Goal: Find specific page/section

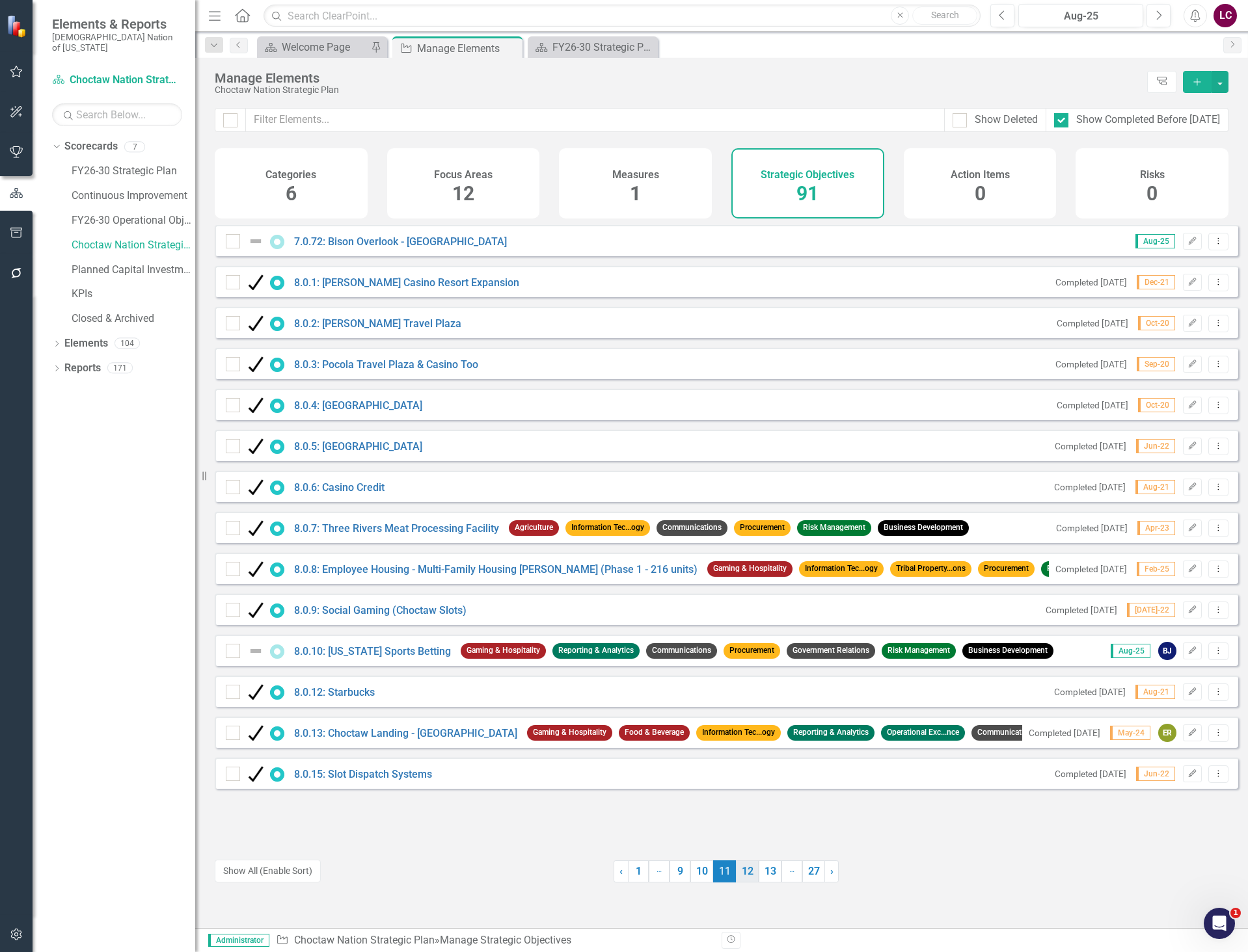
click at [743, 873] on link "12" at bounding box center [747, 871] width 23 height 23
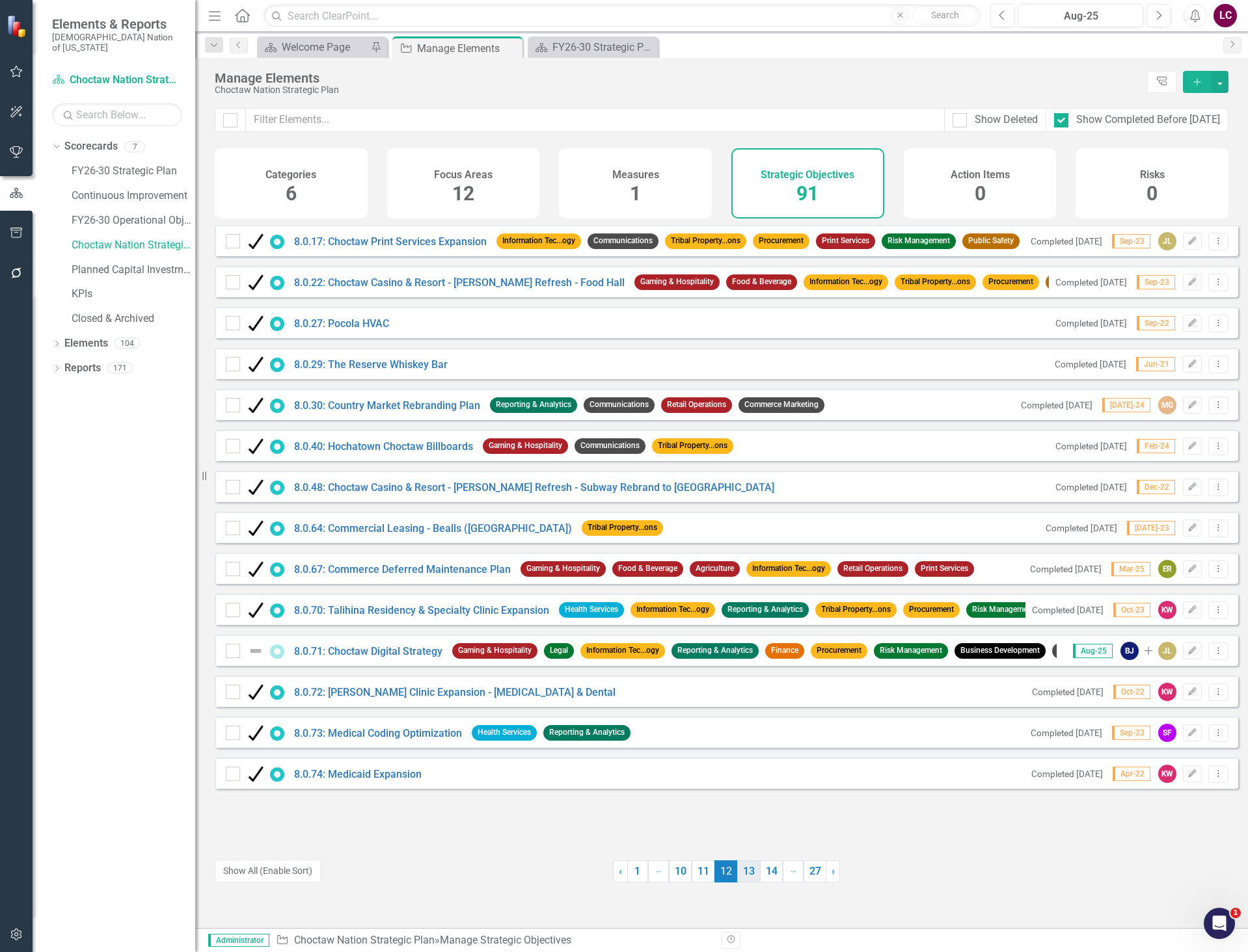
click at [744, 878] on link "13" at bounding box center [749, 871] width 23 height 23
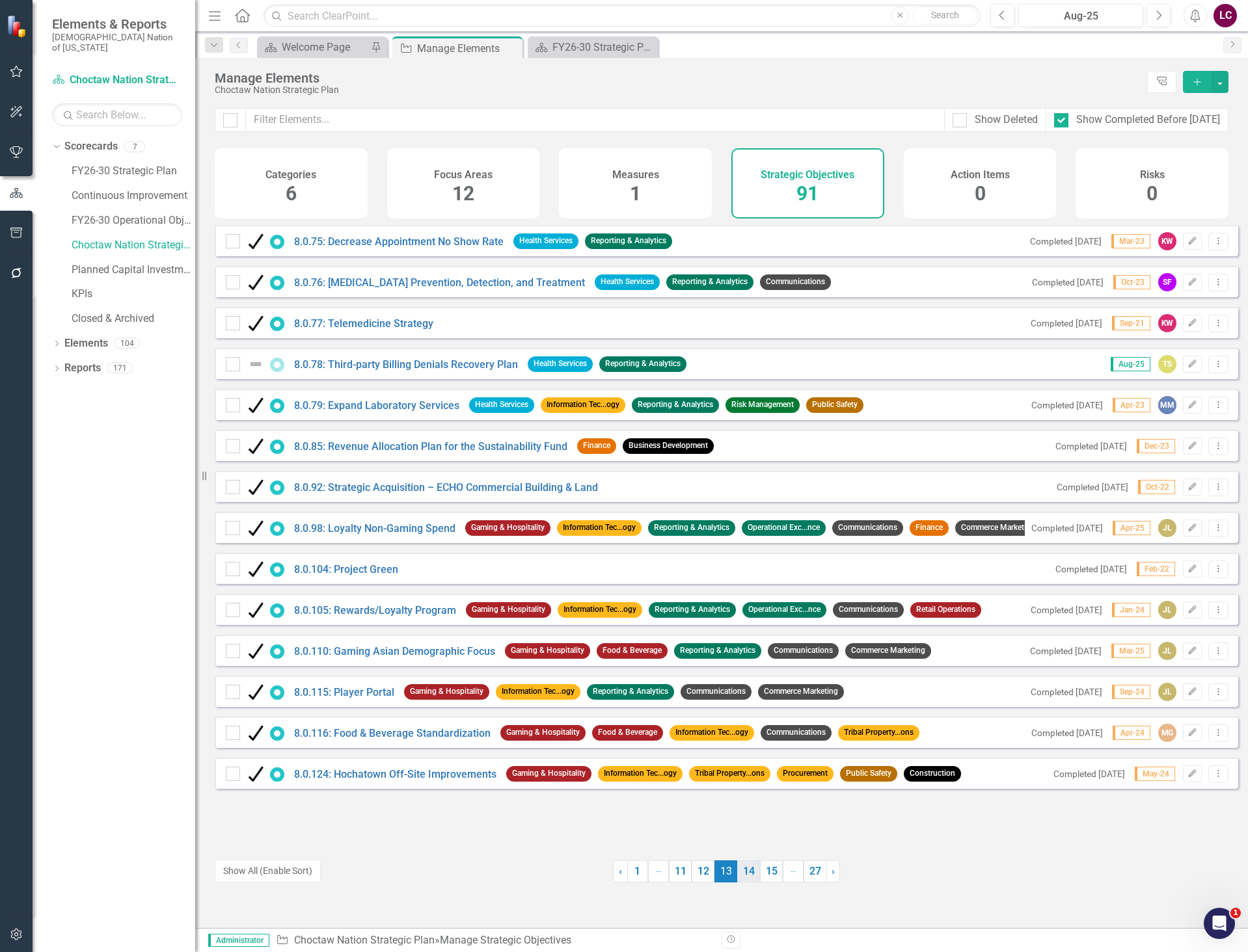
click at [744, 872] on link "14" at bounding box center [749, 871] width 23 height 23
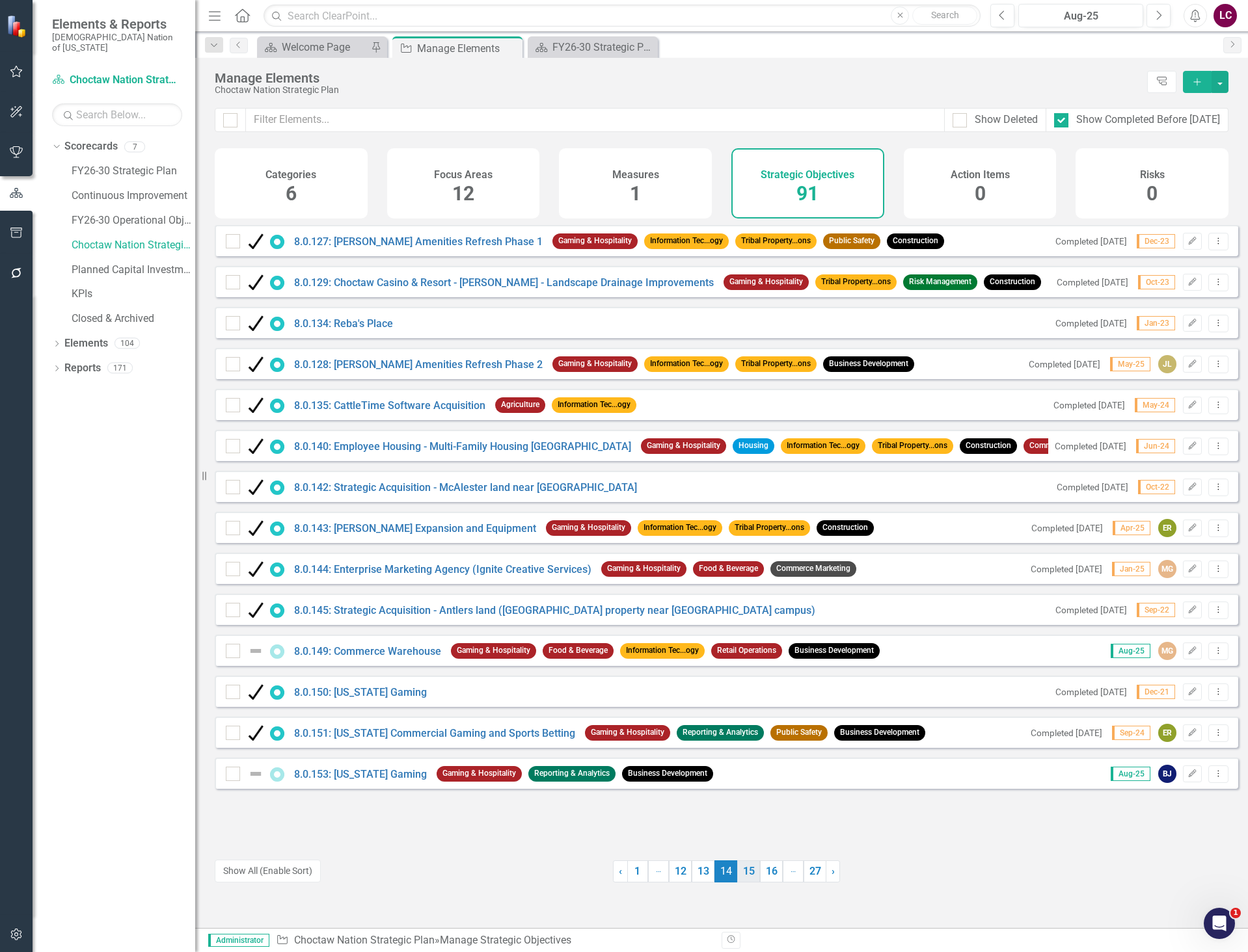
click at [741, 877] on link "15" at bounding box center [749, 871] width 23 height 23
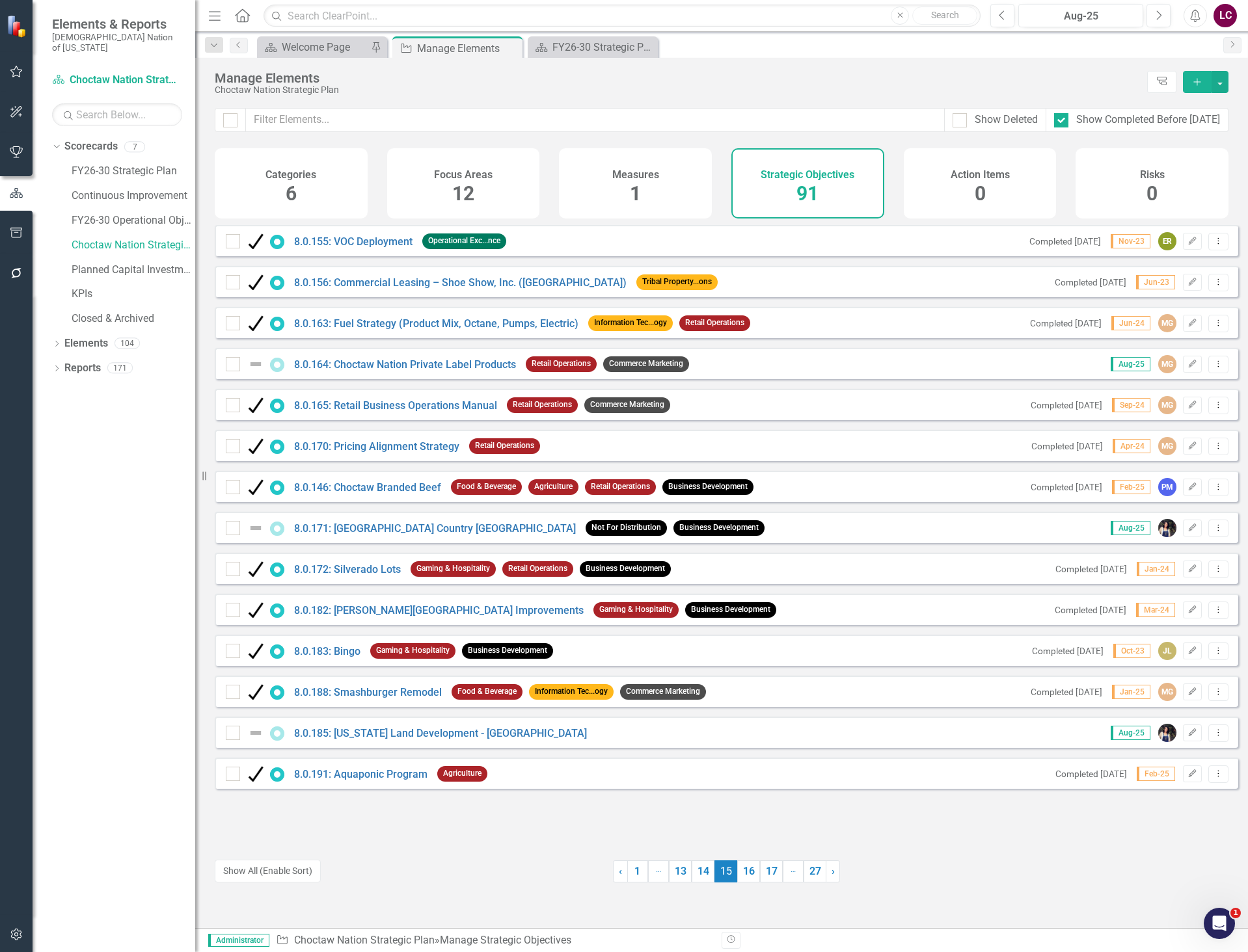
click at [741, 877] on link "16" at bounding box center [749, 871] width 23 height 23
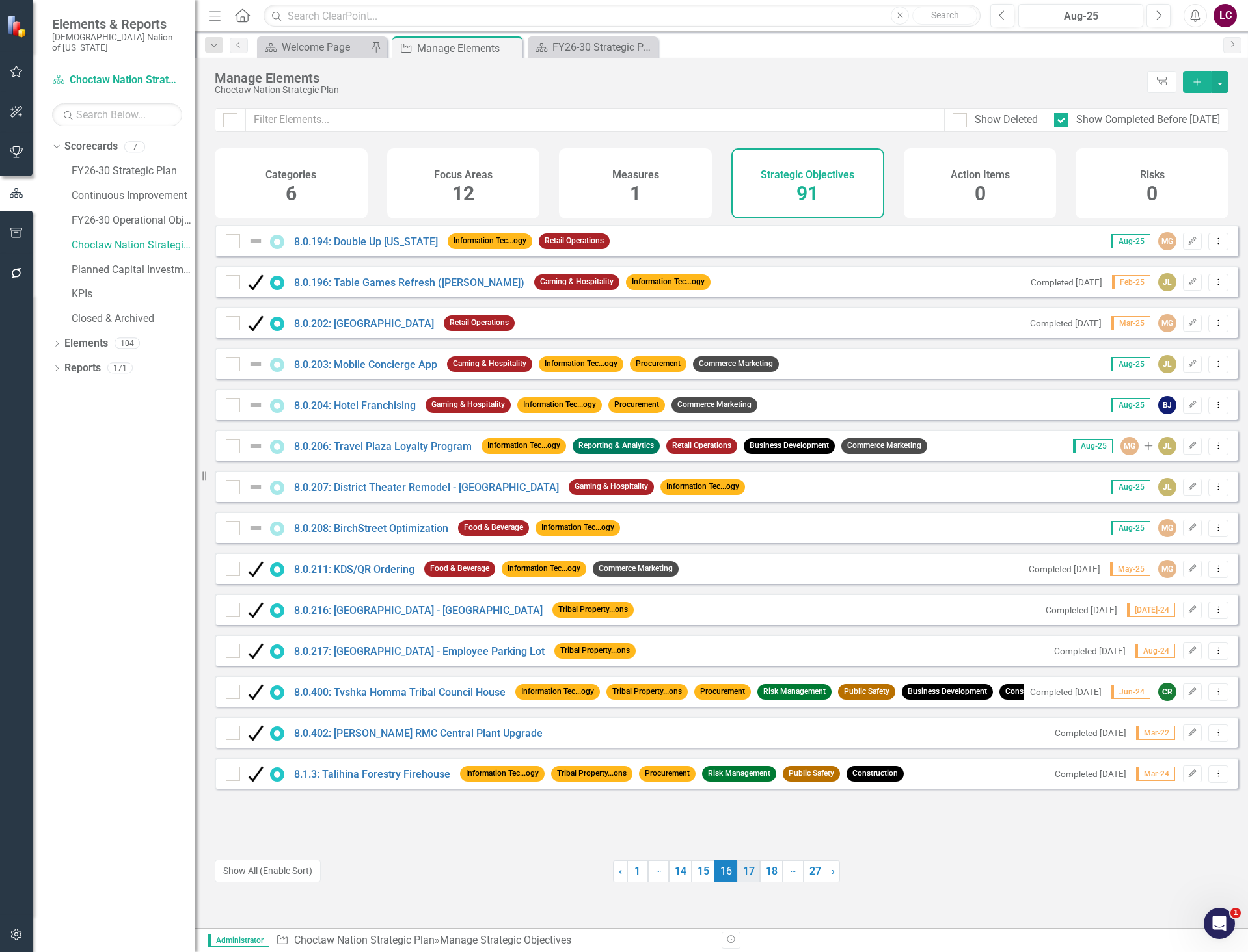
click at [738, 874] on link "17" at bounding box center [749, 871] width 23 height 23
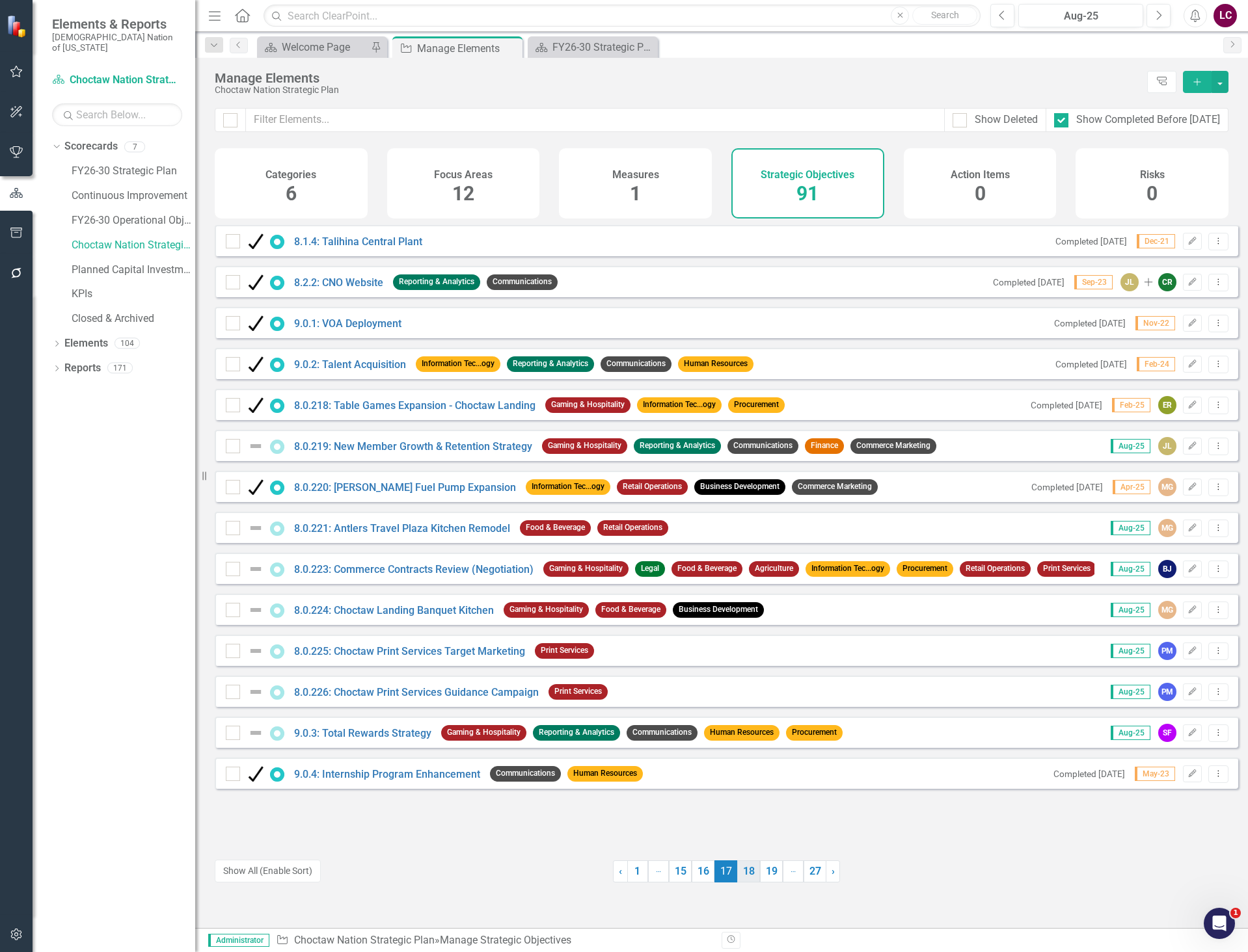
click at [738, 874] on link "18" at bounding box center [749, 871] width 23 height 23
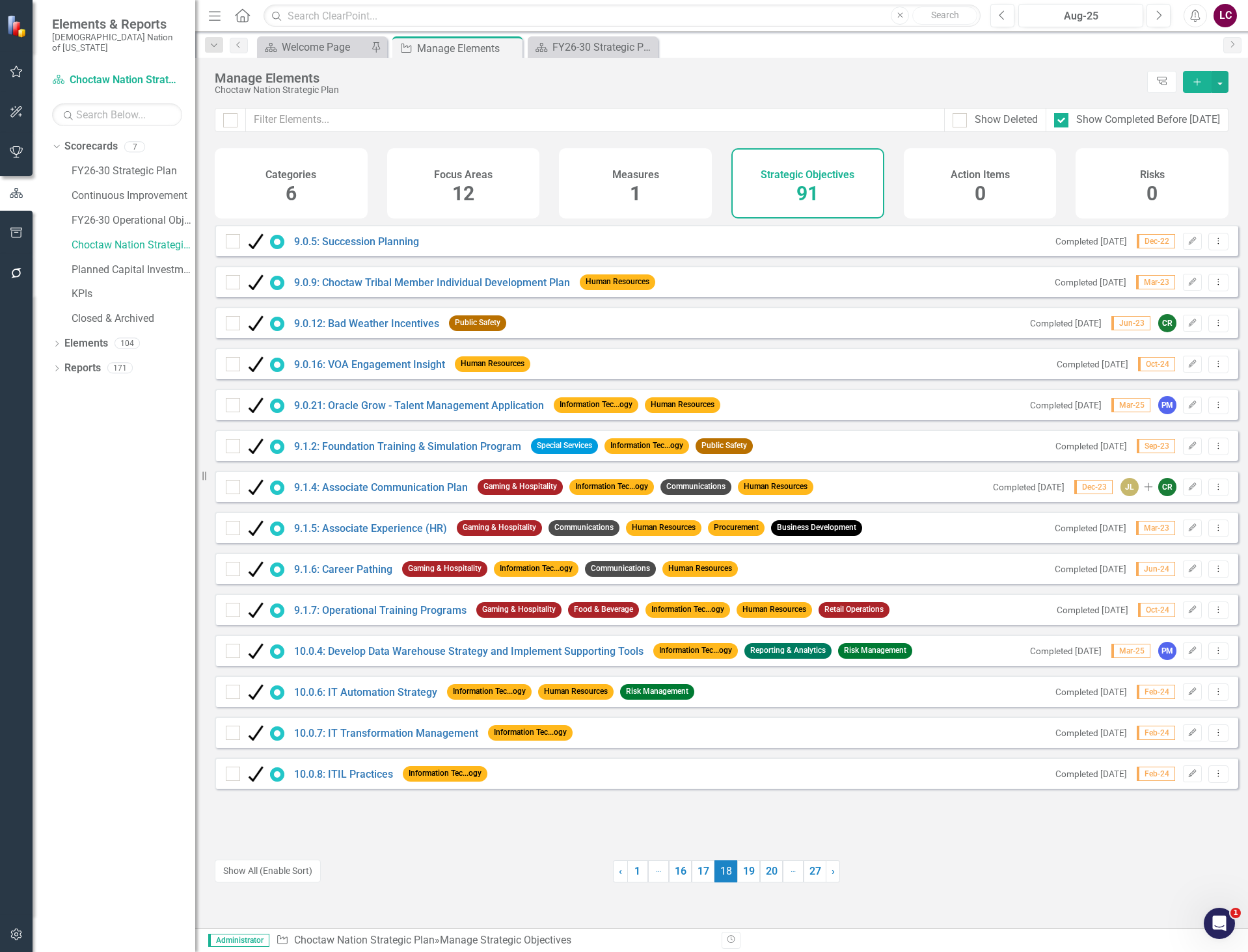
click at [738, 874] on link "19" at bounding box center [749, 871] width 23 height 23
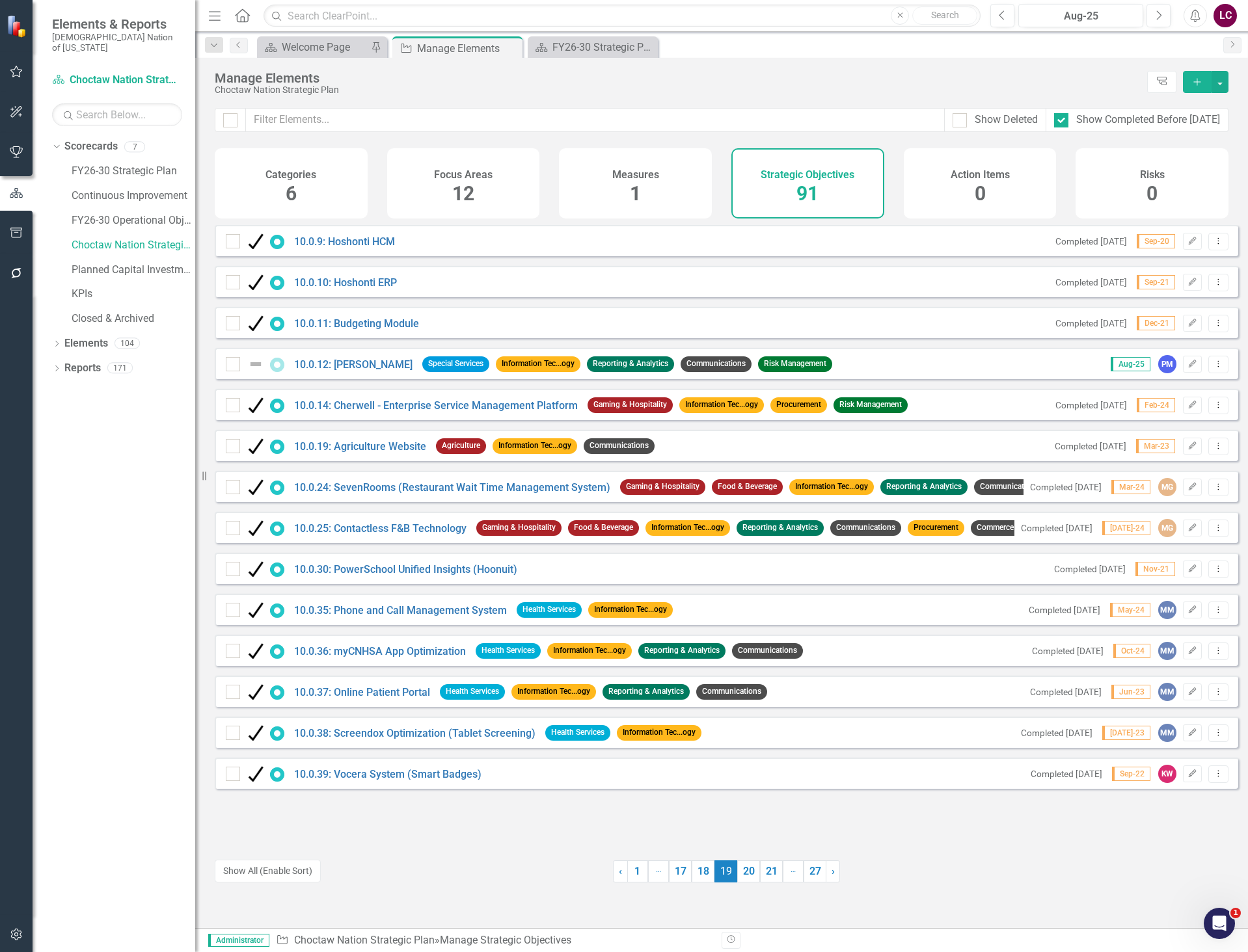
click at [738, 874] on link "20" at bounding box center [749, 871] width 23 height 23
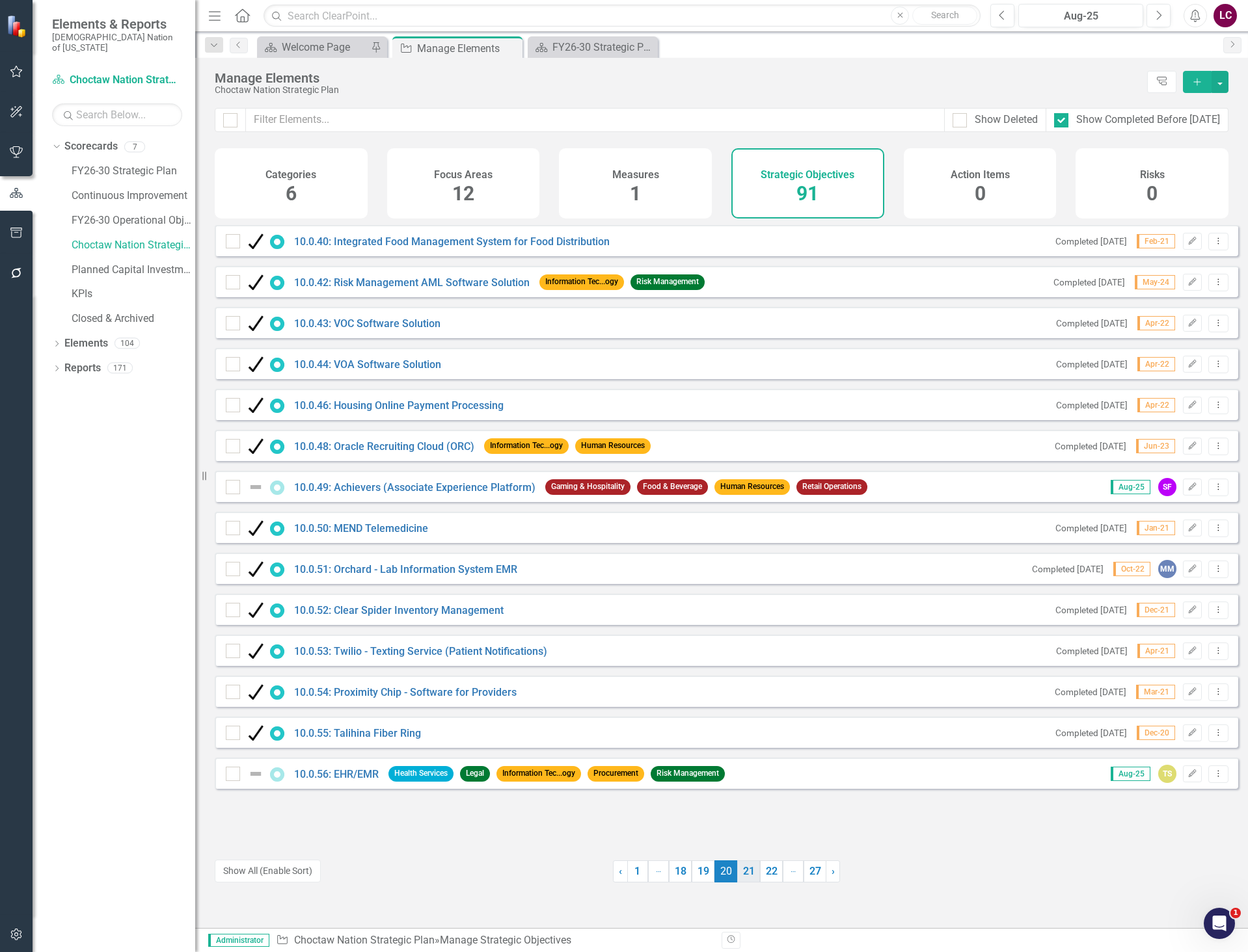
click at [739, 874] on link "21" at bounding box center [749, 871] width 23 height 23
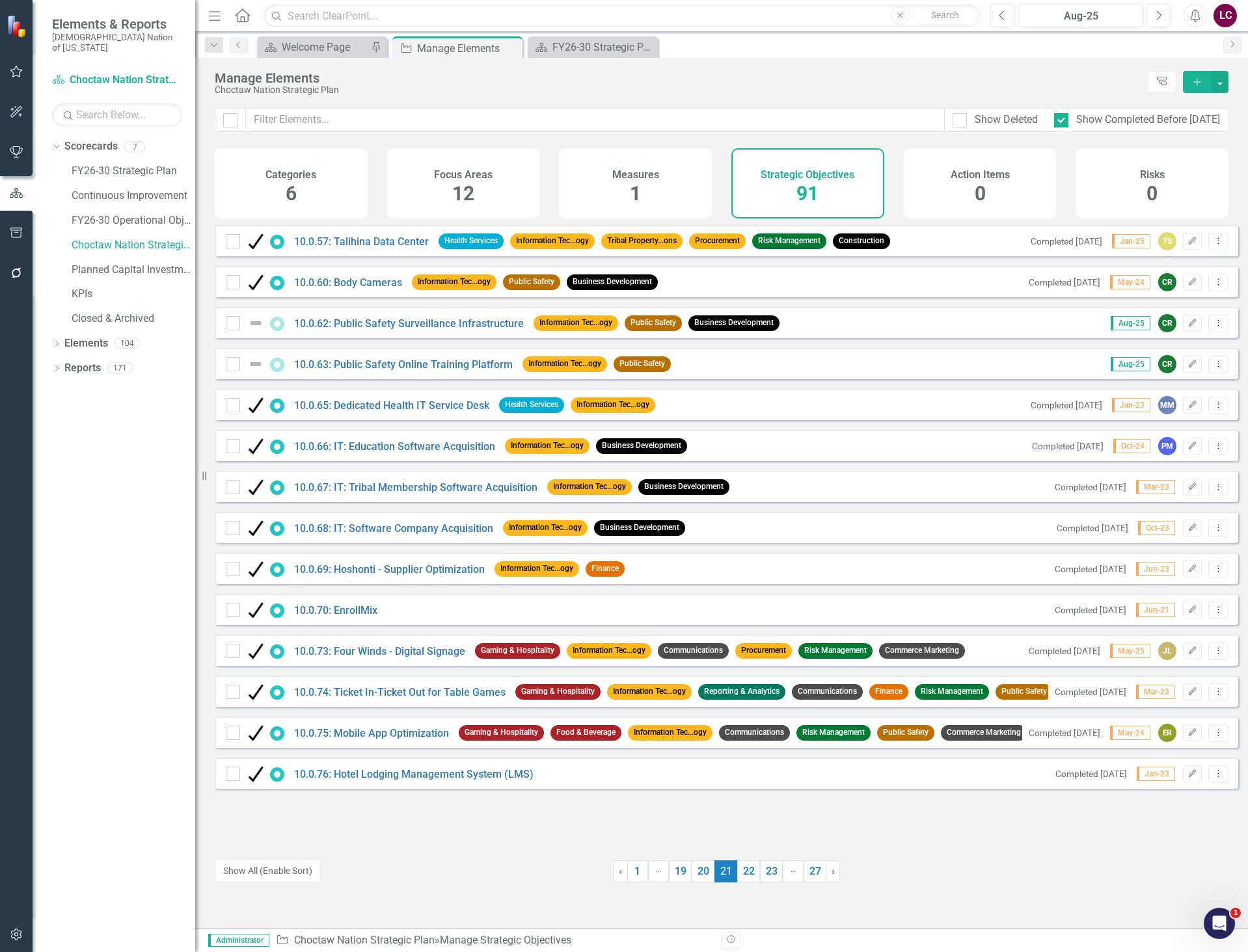
click at [739, 874] on link "22" at bounding box center [749, 871] width 23 height 23
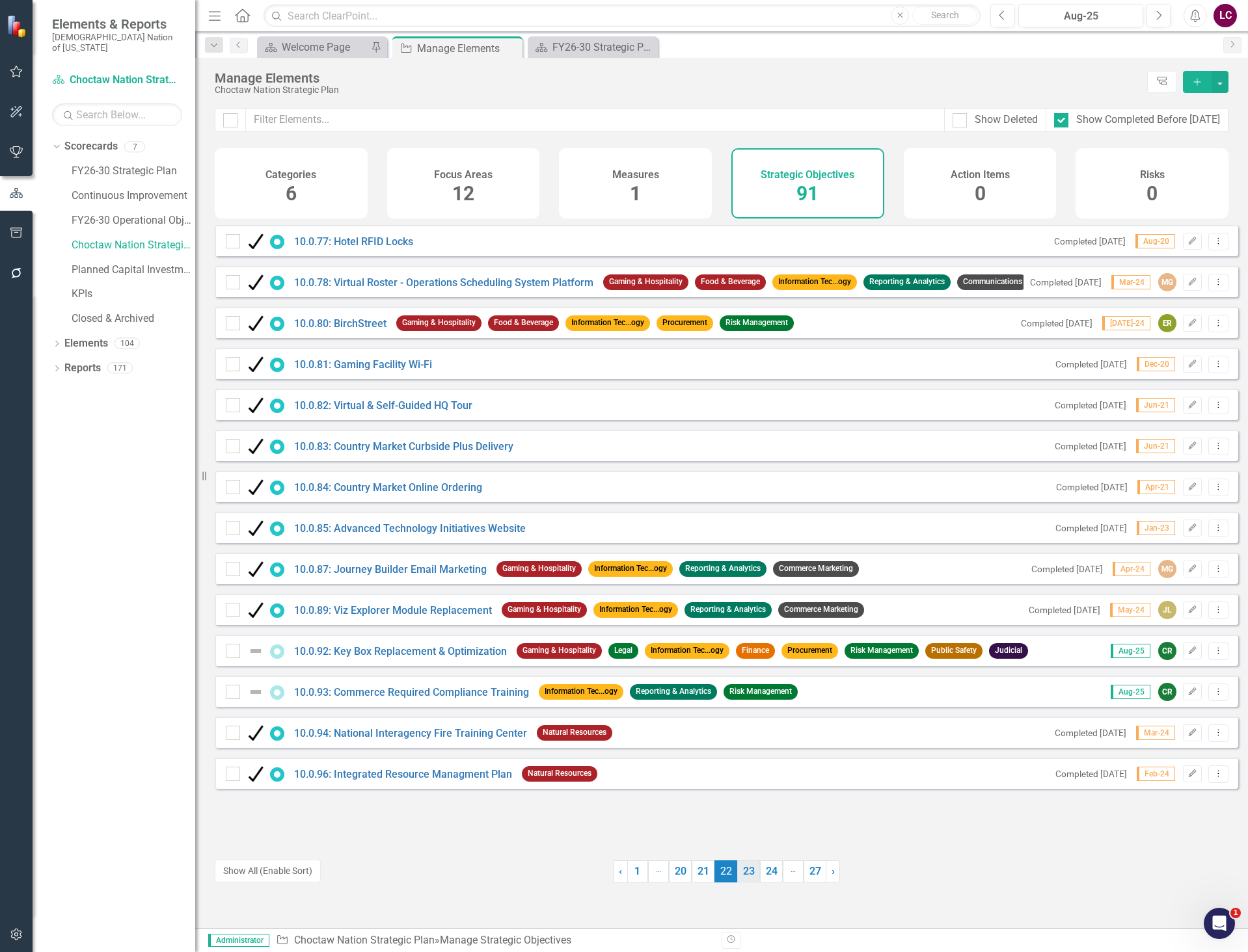
click at [739, 872] on link "23" at bounding box center [749, 871] width 23 height 23
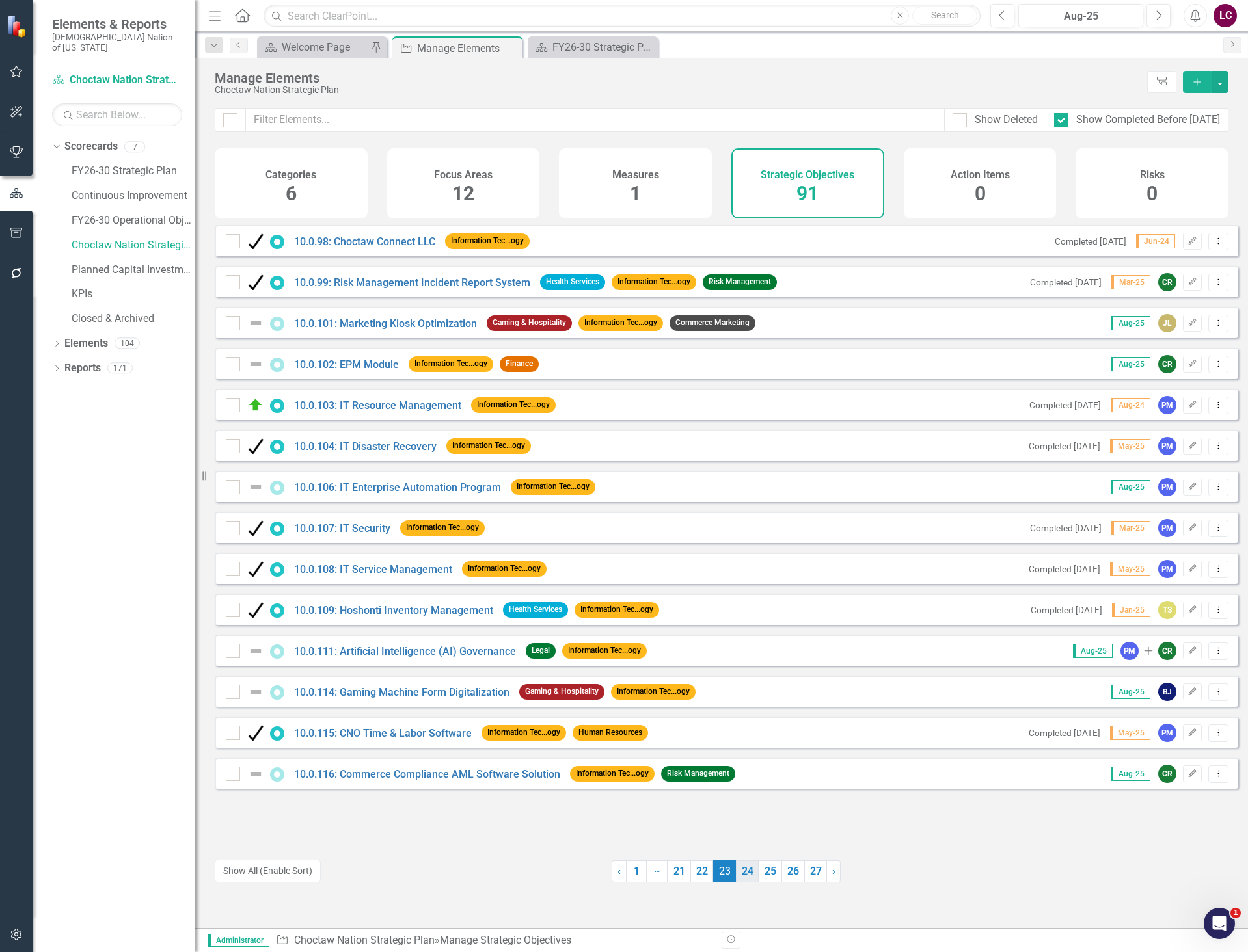
click at [747, 870] on link "24" at bounding box center [747, 871] width 23 height 23
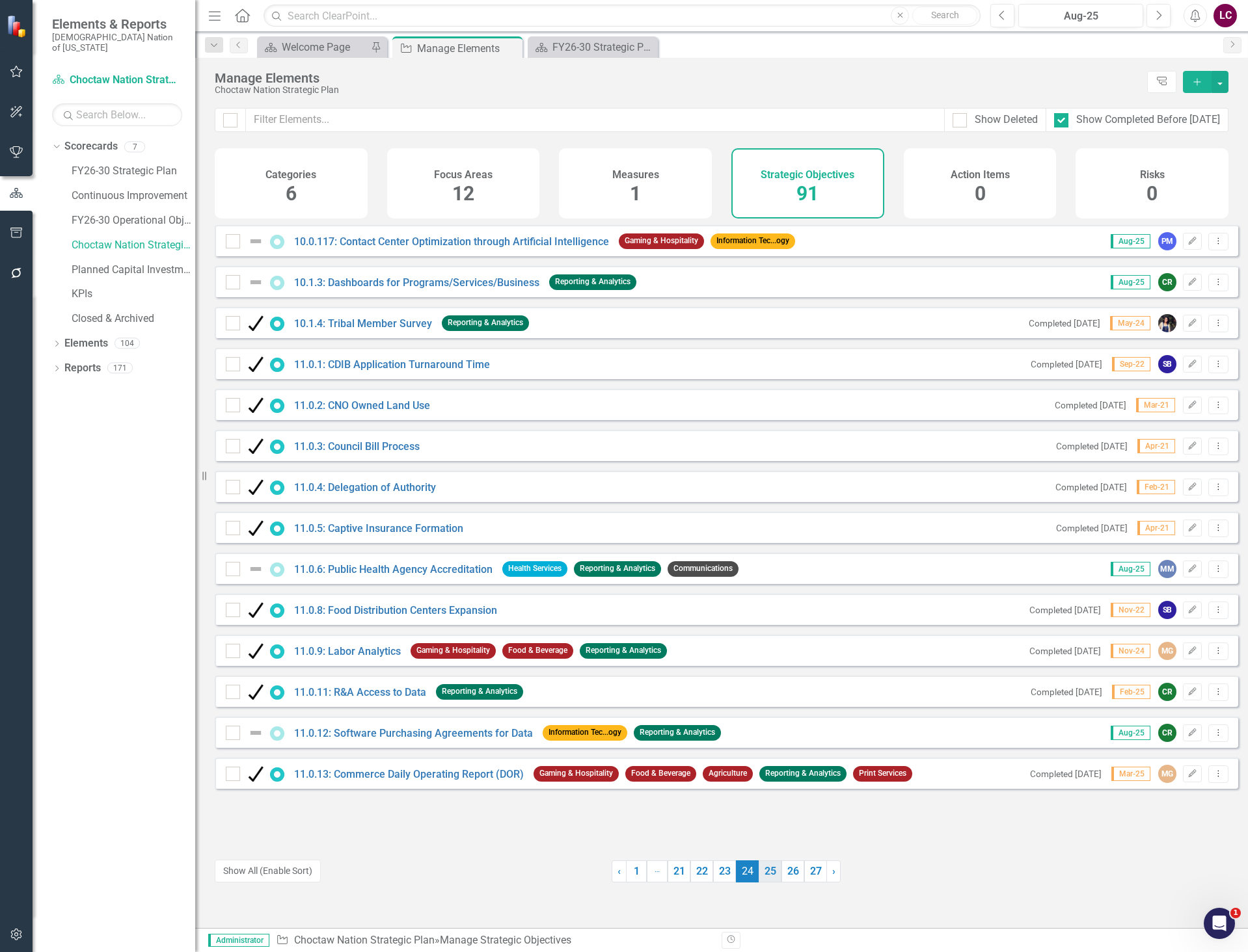
click at [761, 870] on link "25" at bounding box center [770, 871] width 23 height 23
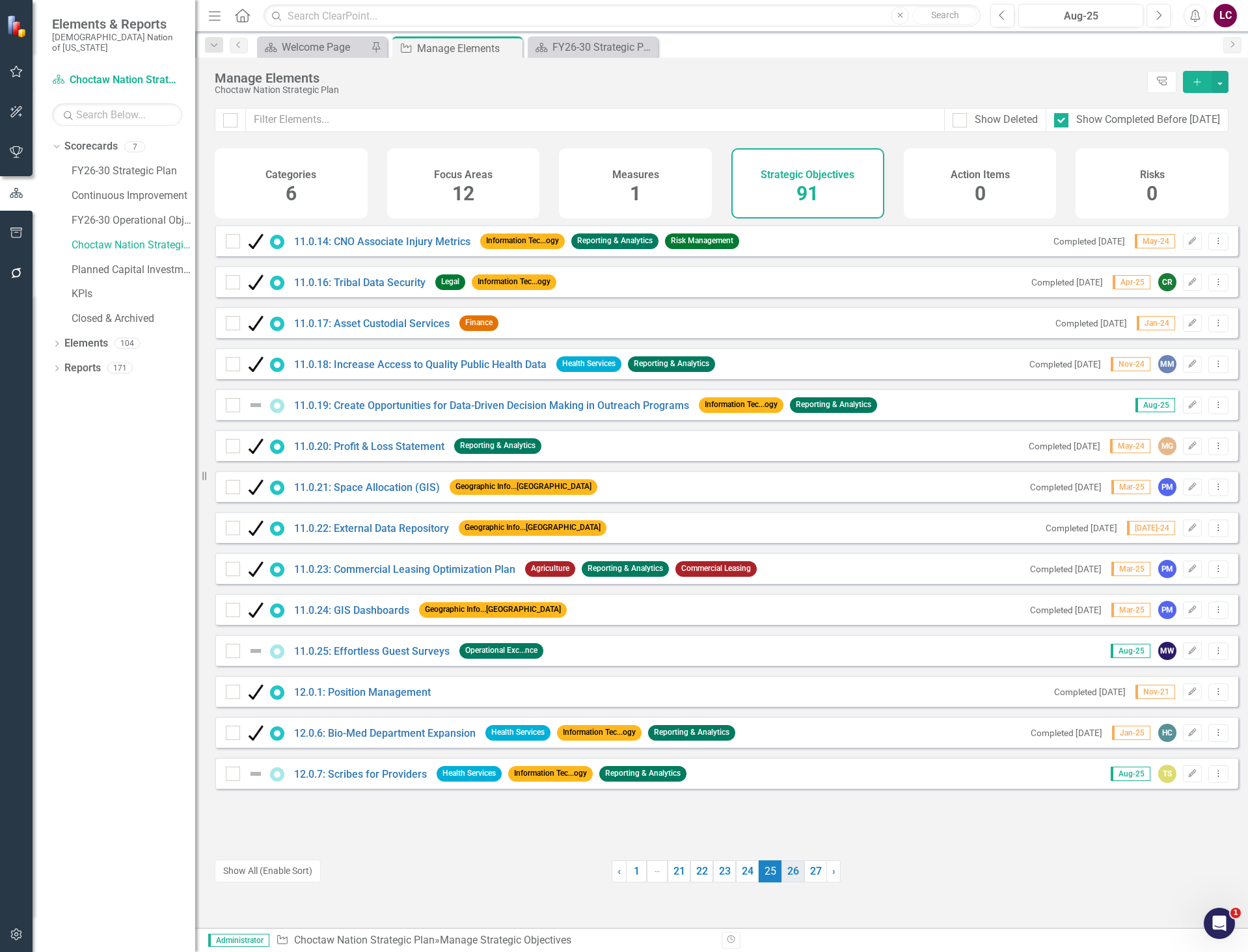
click at [786, 872] on link "26" at bounding box center [793, 871] width 23 height 23
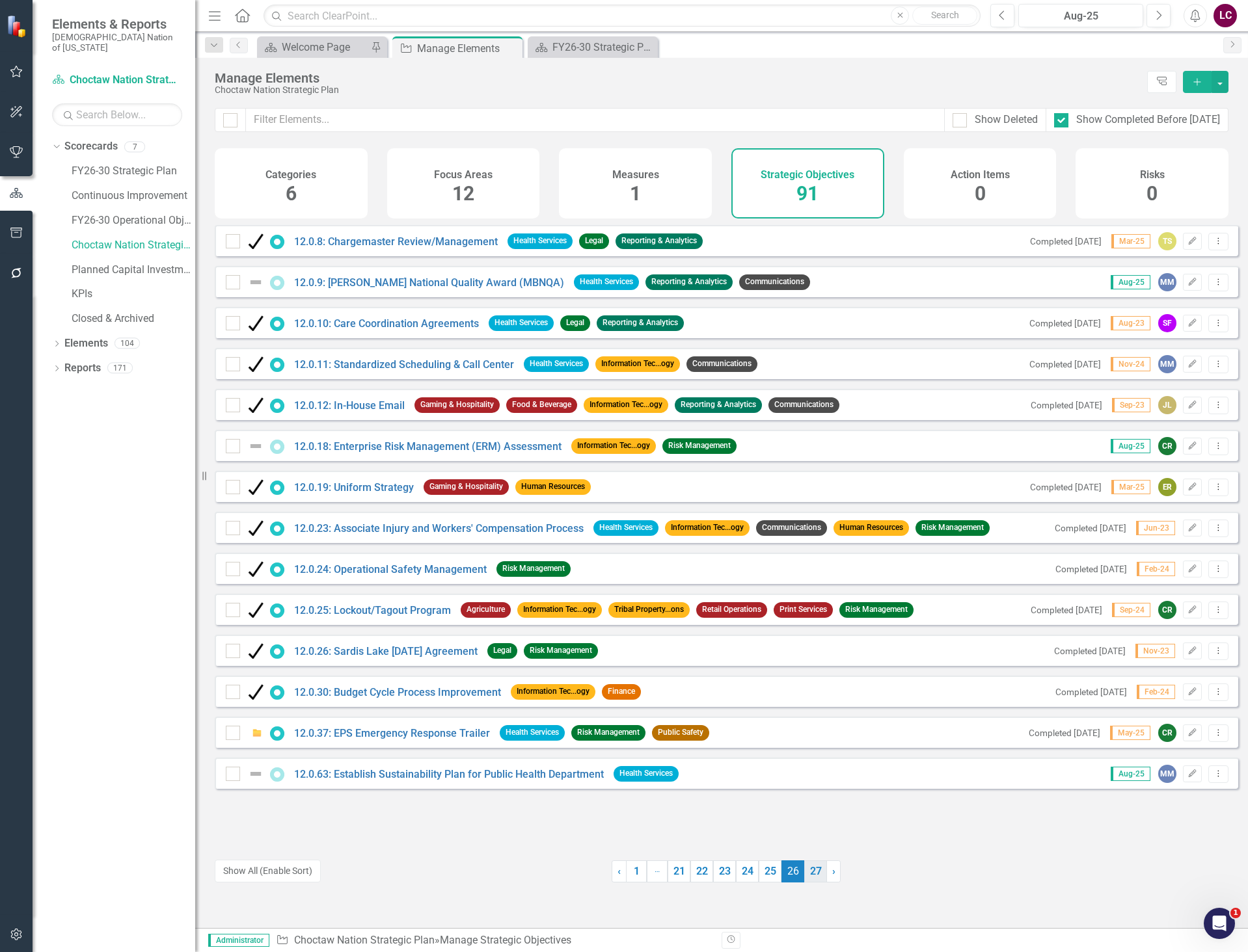
click at [809, 871] on link "27" at bounding box center [815, 871] width 23 height 23
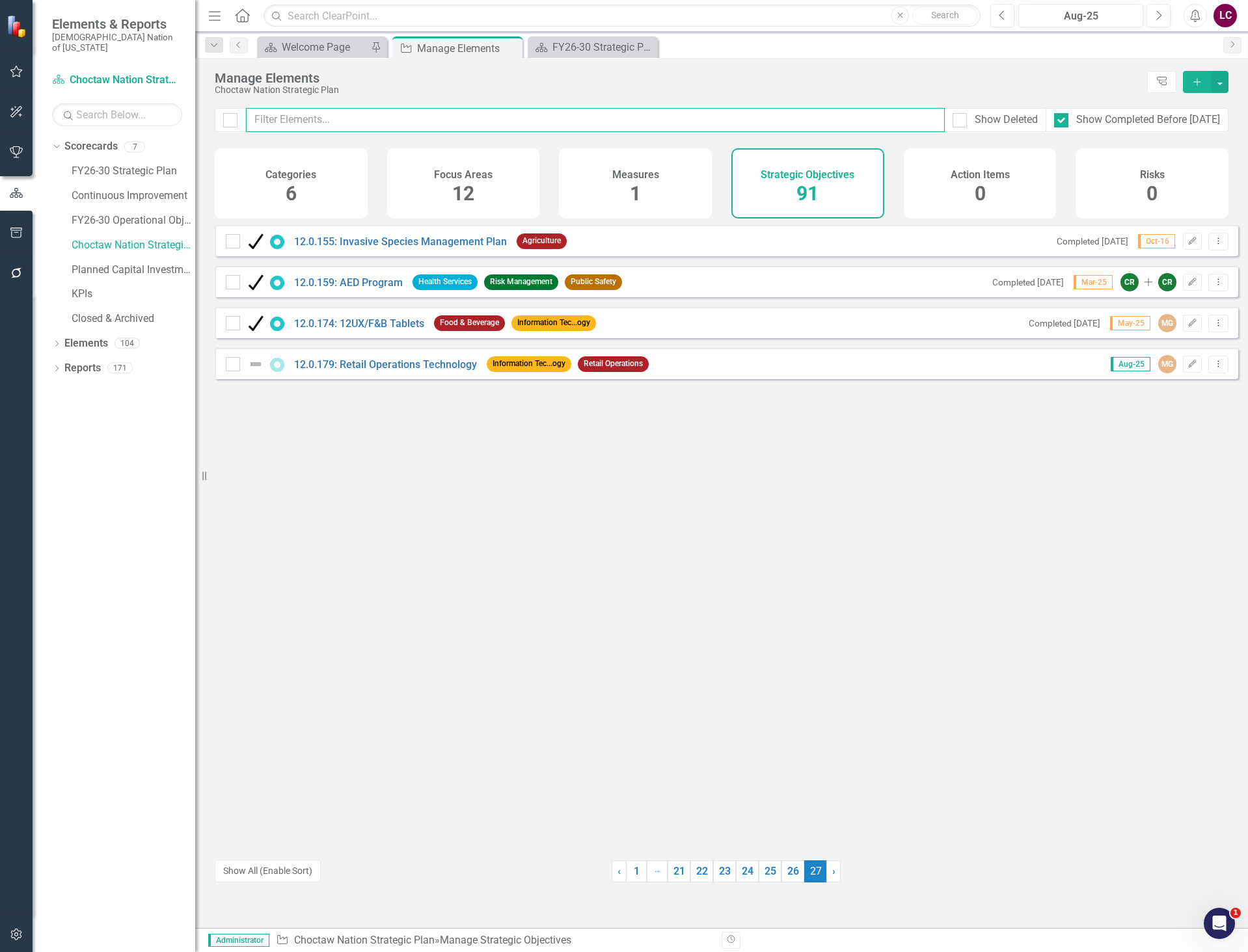
click at [320, 113] on input "text" at bounding box center [595, 120] width 699 height 24
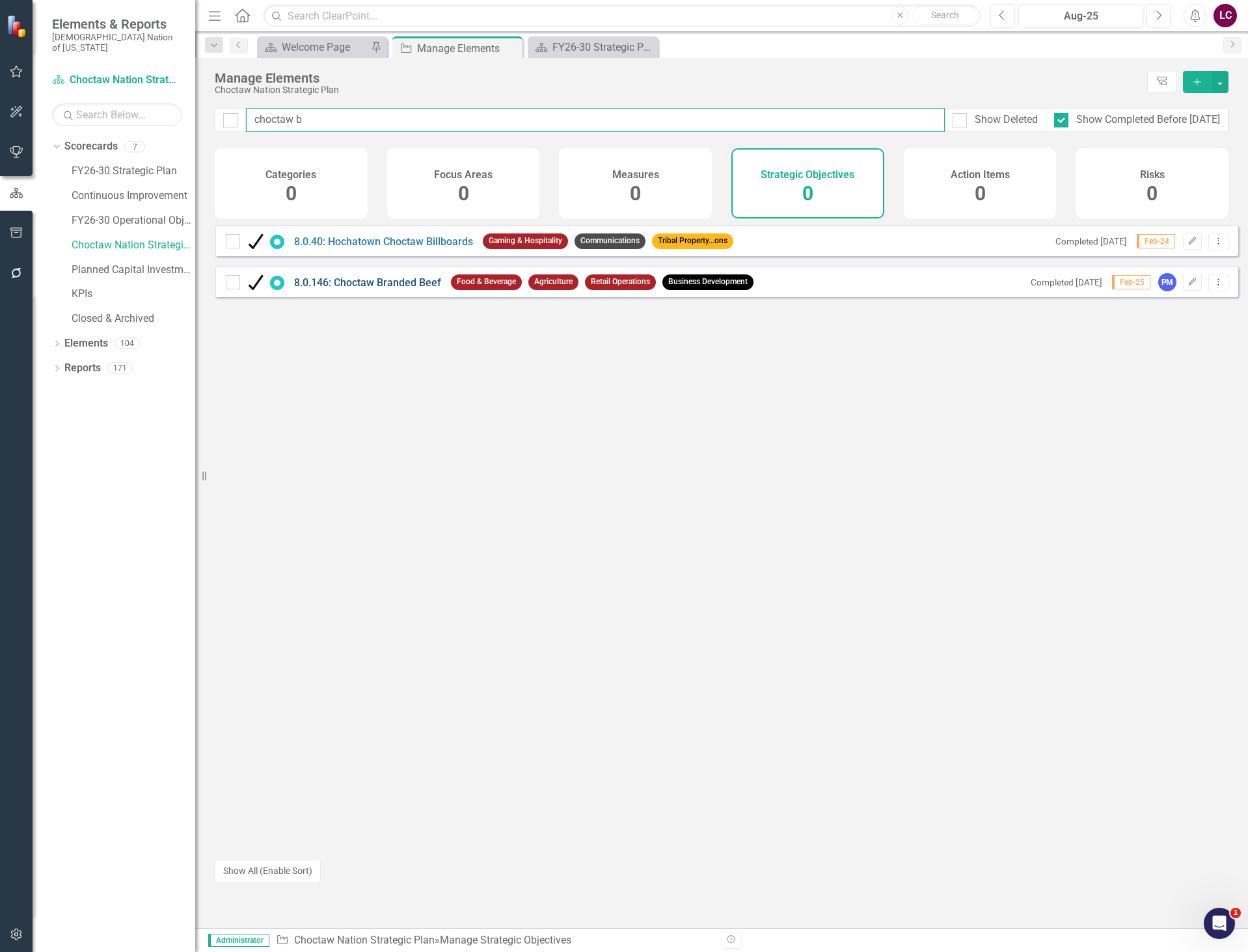
type input "choctaw b"
click at [326, 288] on link "8.0.146: Choctaw Branded Beef" at bounding box center [367, 282] width 147 height 12
